Goal: Transaction & Acquisition: Purchase product/service

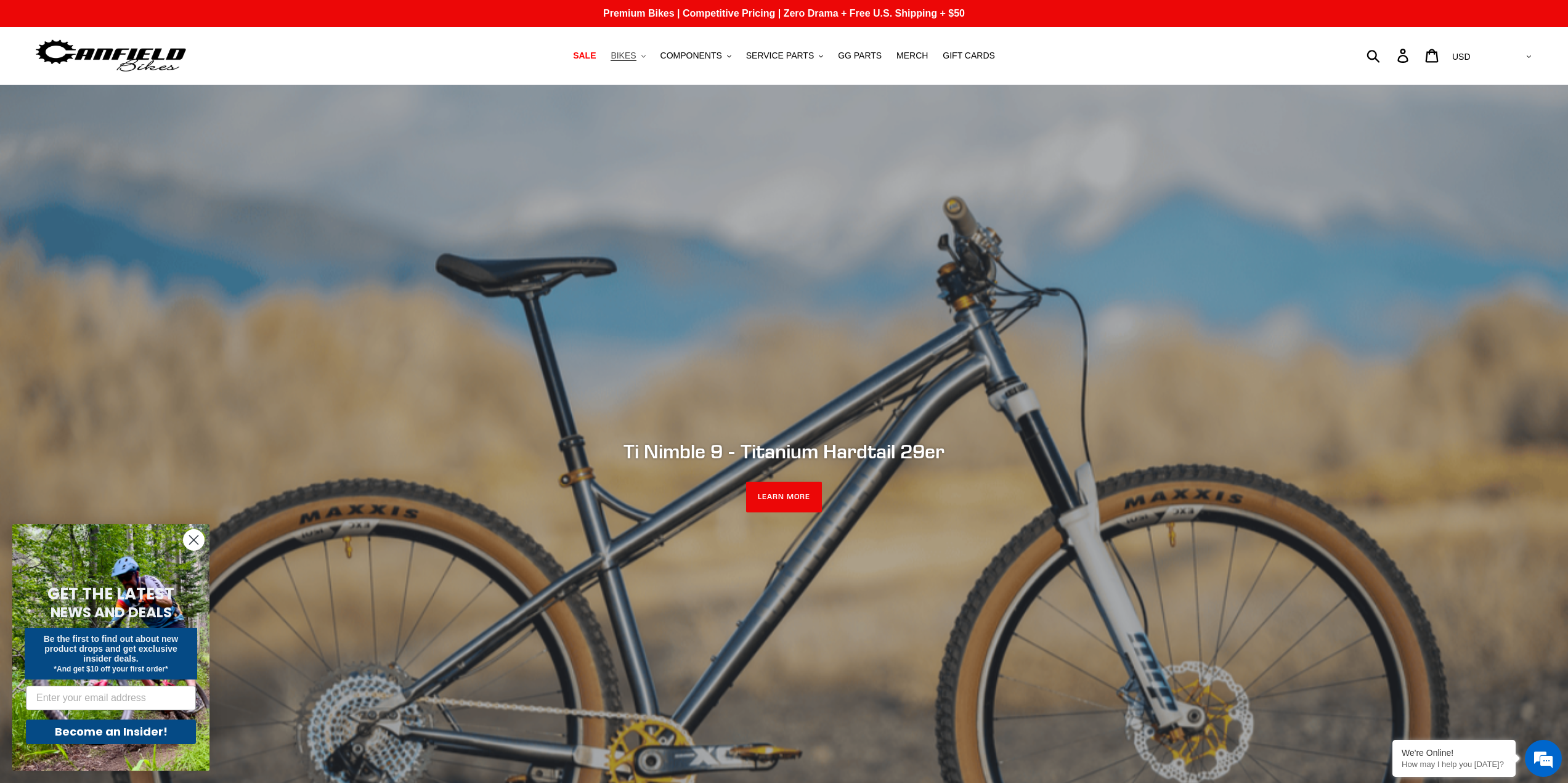
click at [636, 52] on span "BIKES" at bounding box center [623, 56] width 25 height 10
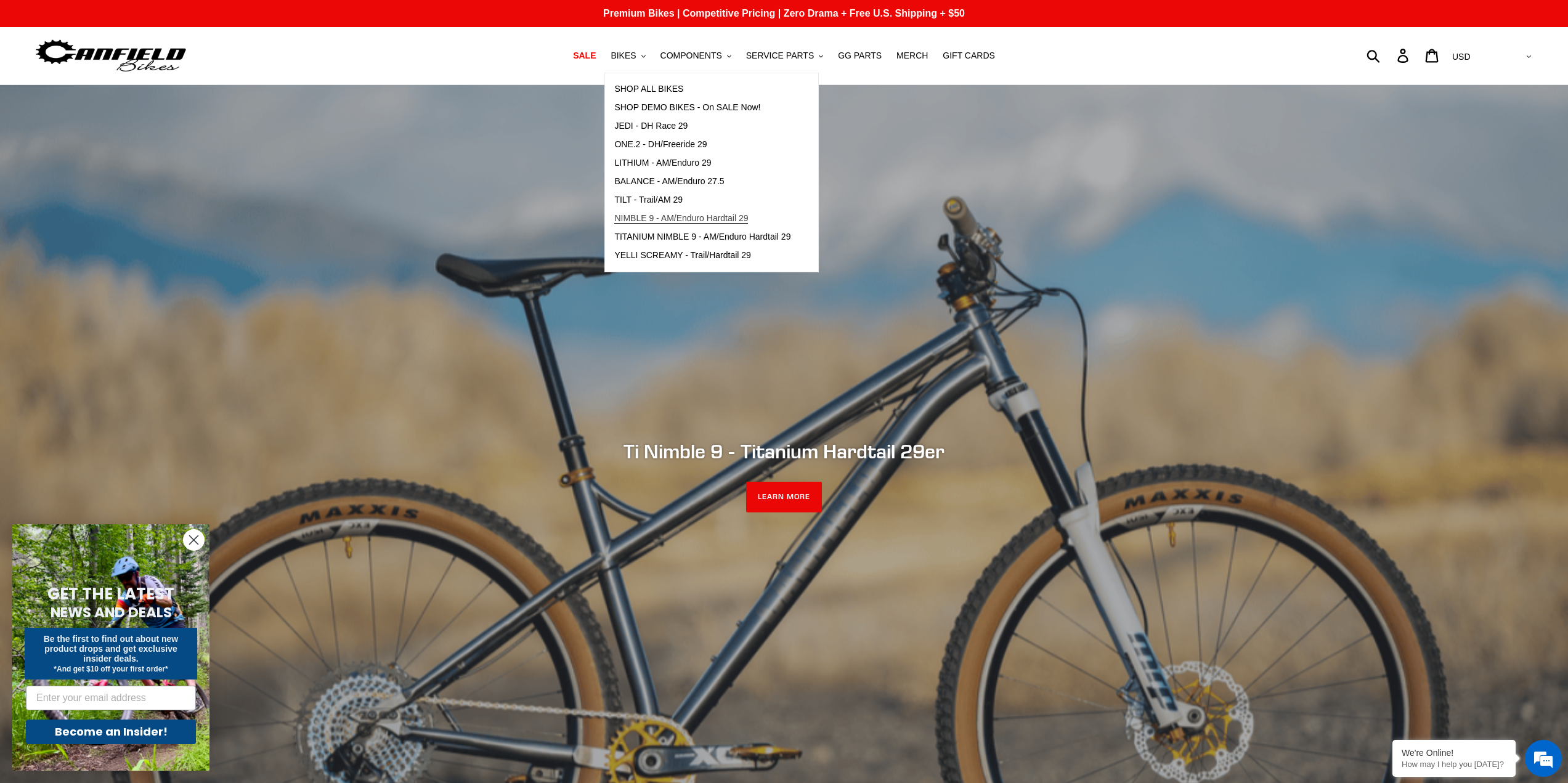
click at [668, 215] on span "NIMBLE 9 - AM/Enduro Hardtail 29" at bounding box center [681, 219] width 134 height 10
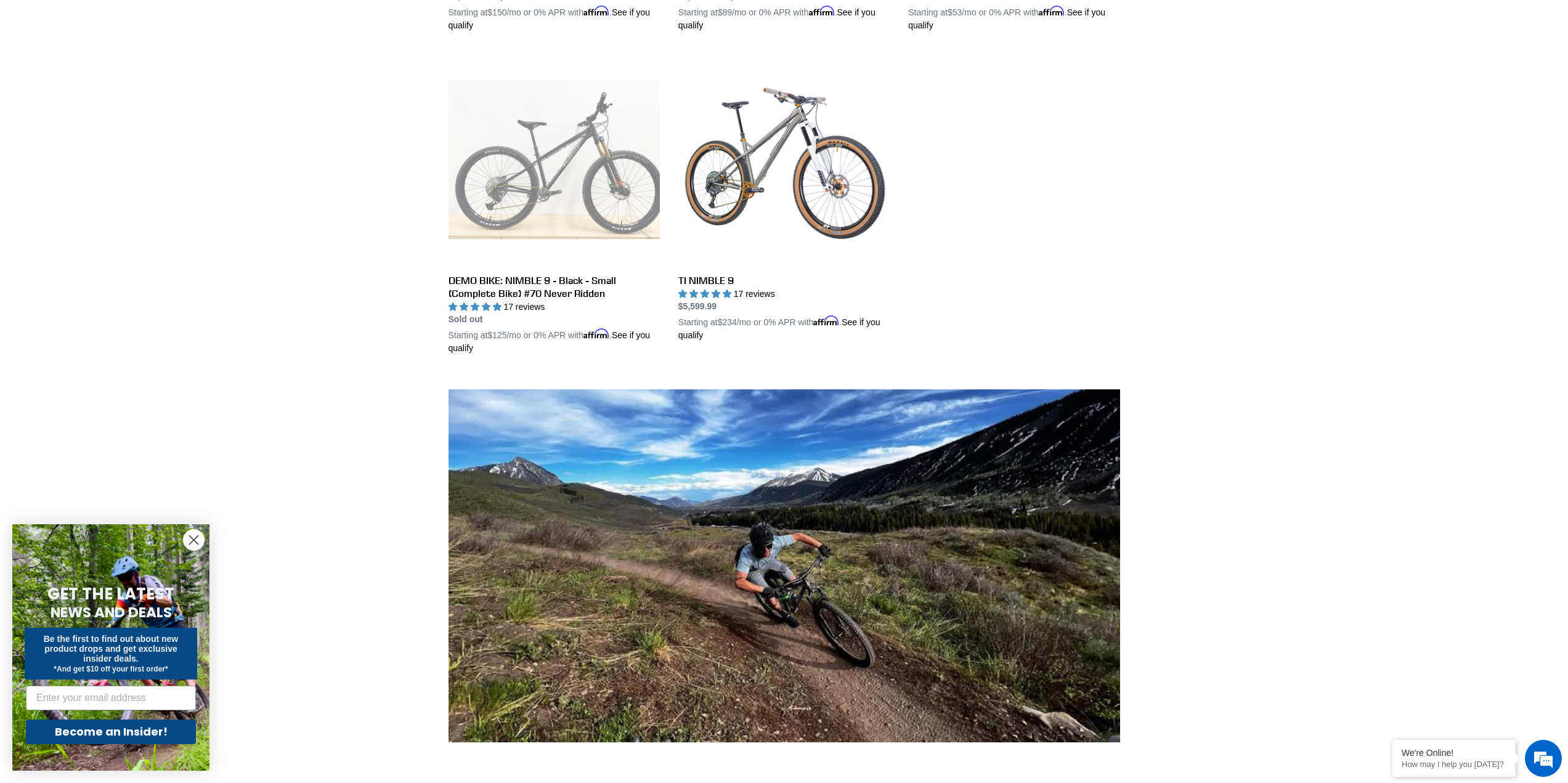
scroll to position [246, 0]
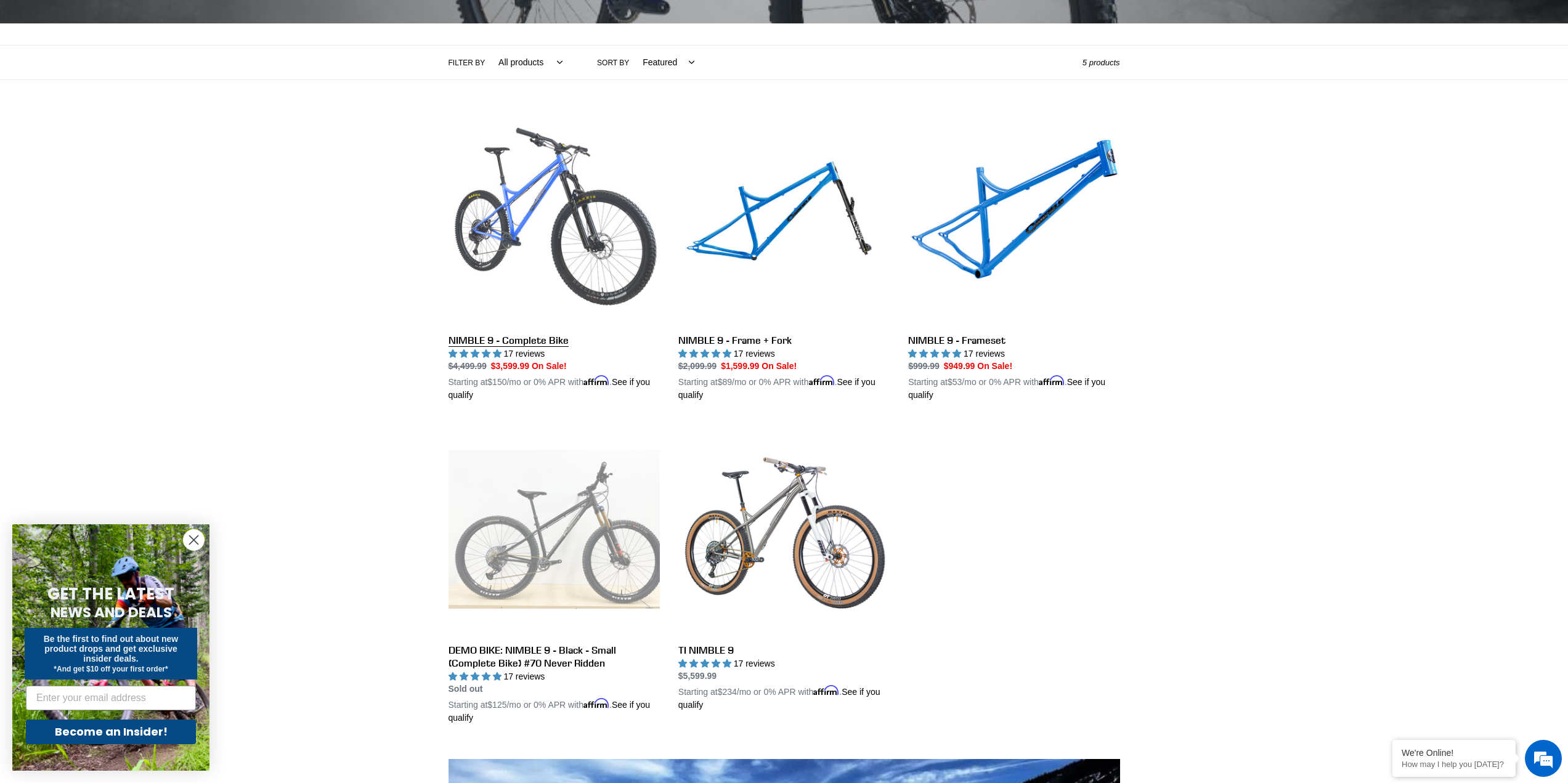
click at [532, 194] on link "NIMBLE 9 - Complete Bike" at bounding box center [554, 258] width 211 height 288
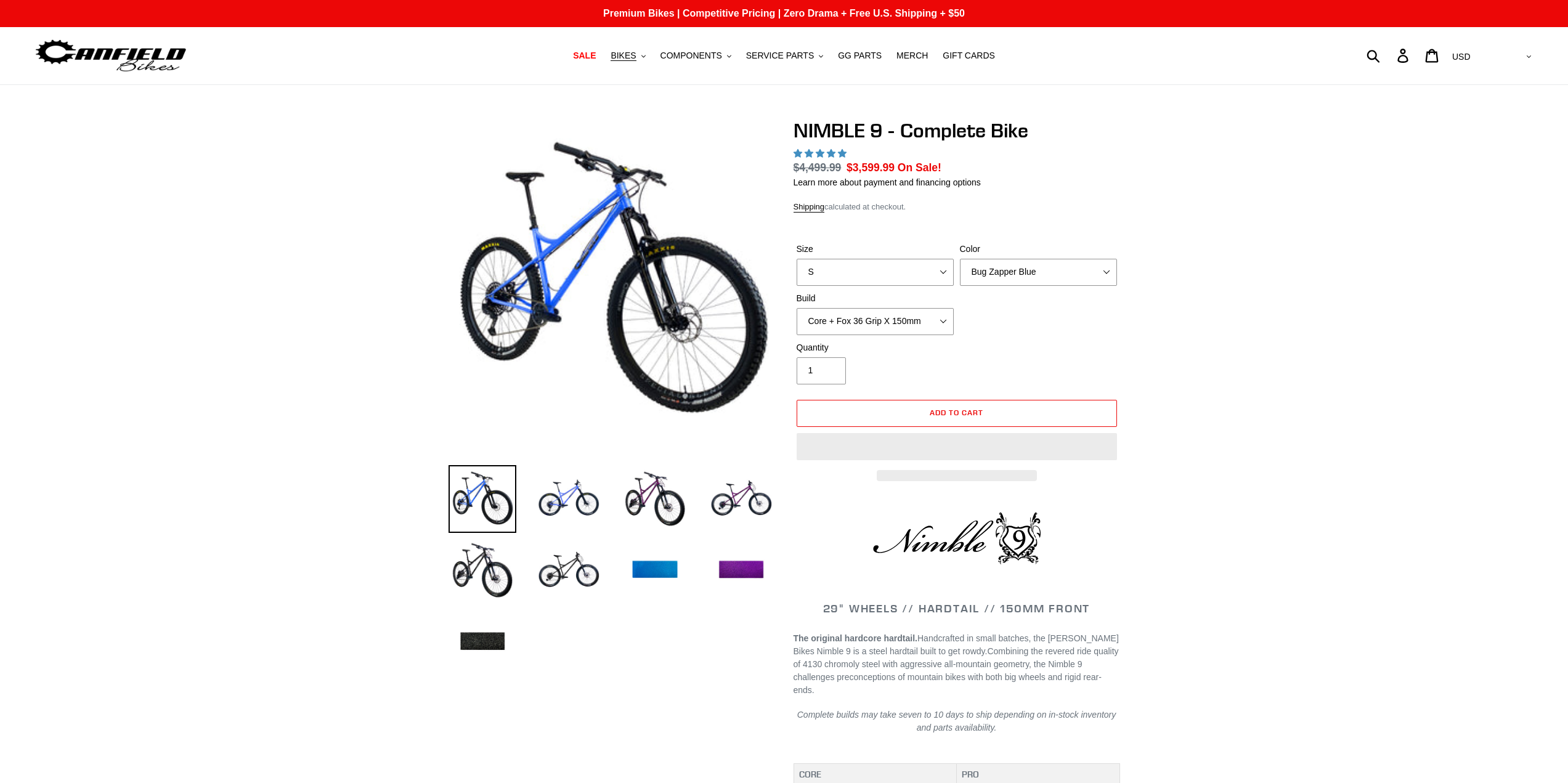
select select "highest-rating"
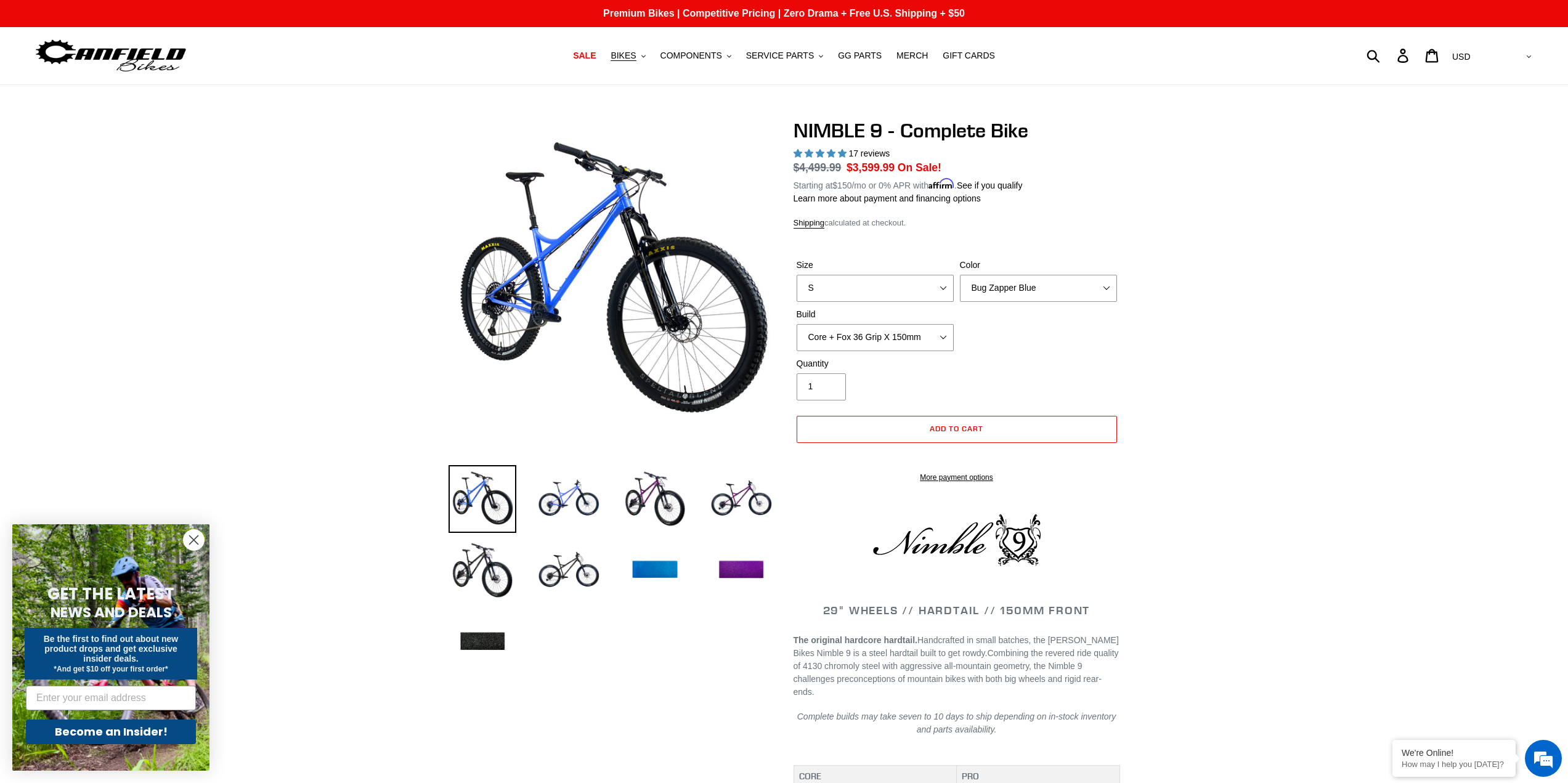
click at [938, 264] on label "Size" at bounding box center [875, 265] width 157 height 13
click at [938, 274] on select "S M L XL" at bounding box center [875, 288] width 157 height 27
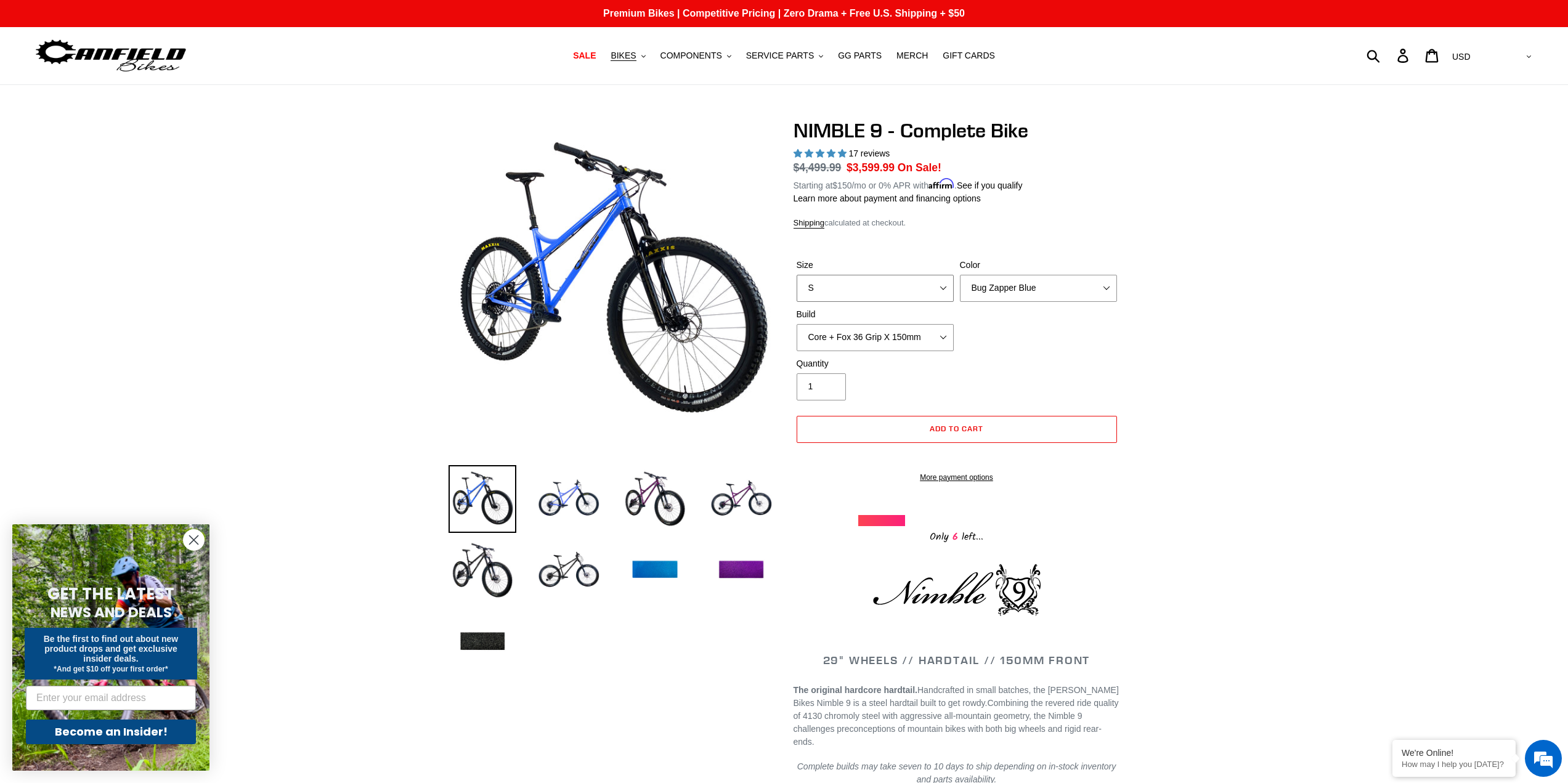
click at [937, 280] on select "S M L XL" at bounding box center [875, 288] width 157 height 27
select select "L"
click at [797, 274] on select "S M L XL" at bounding box center [875, 288] width 157 height 27
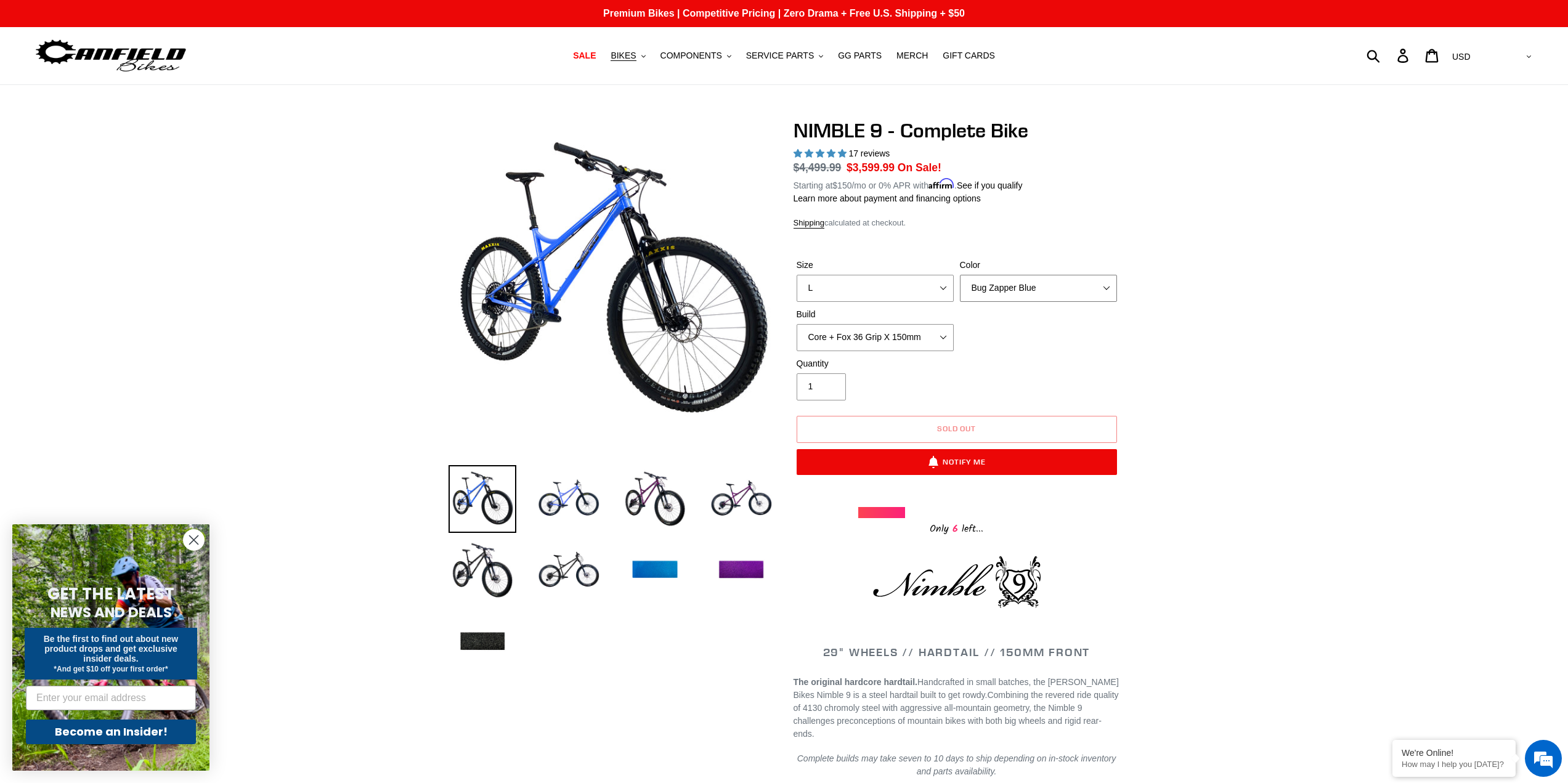
click at [1106, 284] on select "Bug Zapper Blue Purple Haze - Sold Out Galaxy Black" at bounding box center [1038, 288] width 157 height 27
click at [942, 338] on select "Core + Fox 36 Grip X 150mm Pro + Fox 36 Grip X 150mm Core + RockShox Lyrik Ulti…" at bounding box center [875, 338] width 157 height 27
select select "Pro + Fox 36 Grip X 150mm"
click at [797, 324] on select "Core + Fox 36 Grip X 150mm Pro + Fox 36 Grip X 150mm Core + RockShox Lyrik Ulti…" at bounding box center [875, 338] width 157 height 27
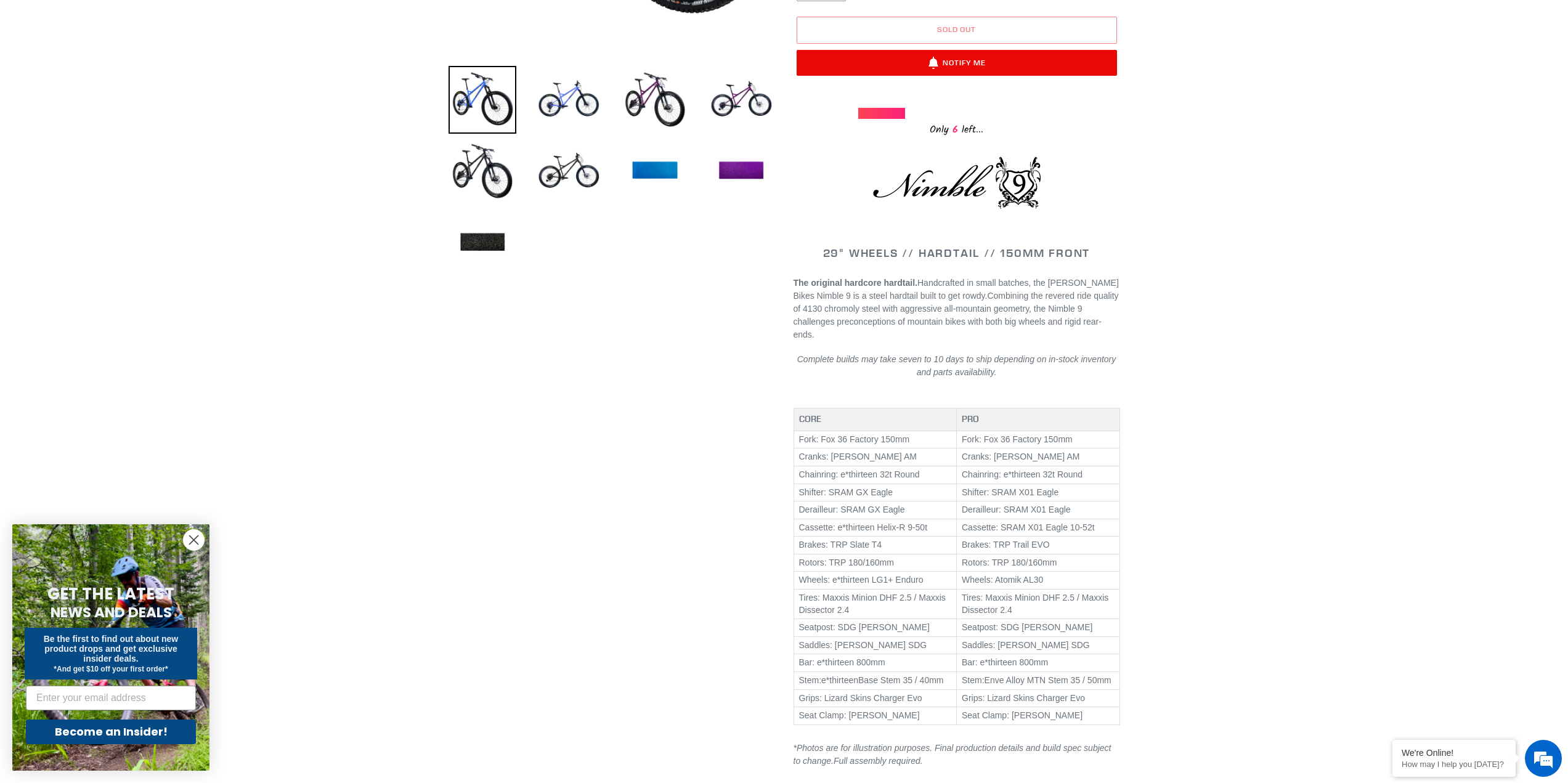
scroll to position [370, 0]
